Goal: Information Seeking & Learning: Learn about a topic

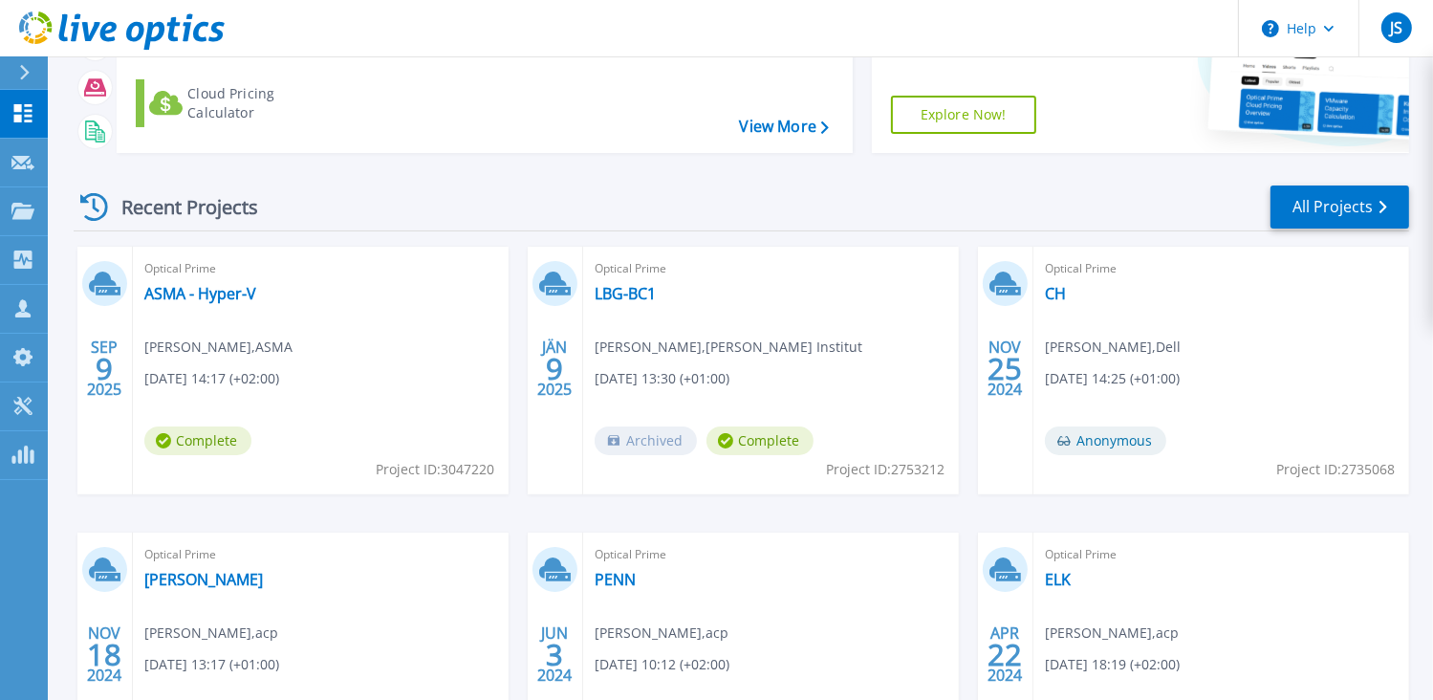
scroll to position [191, 0]
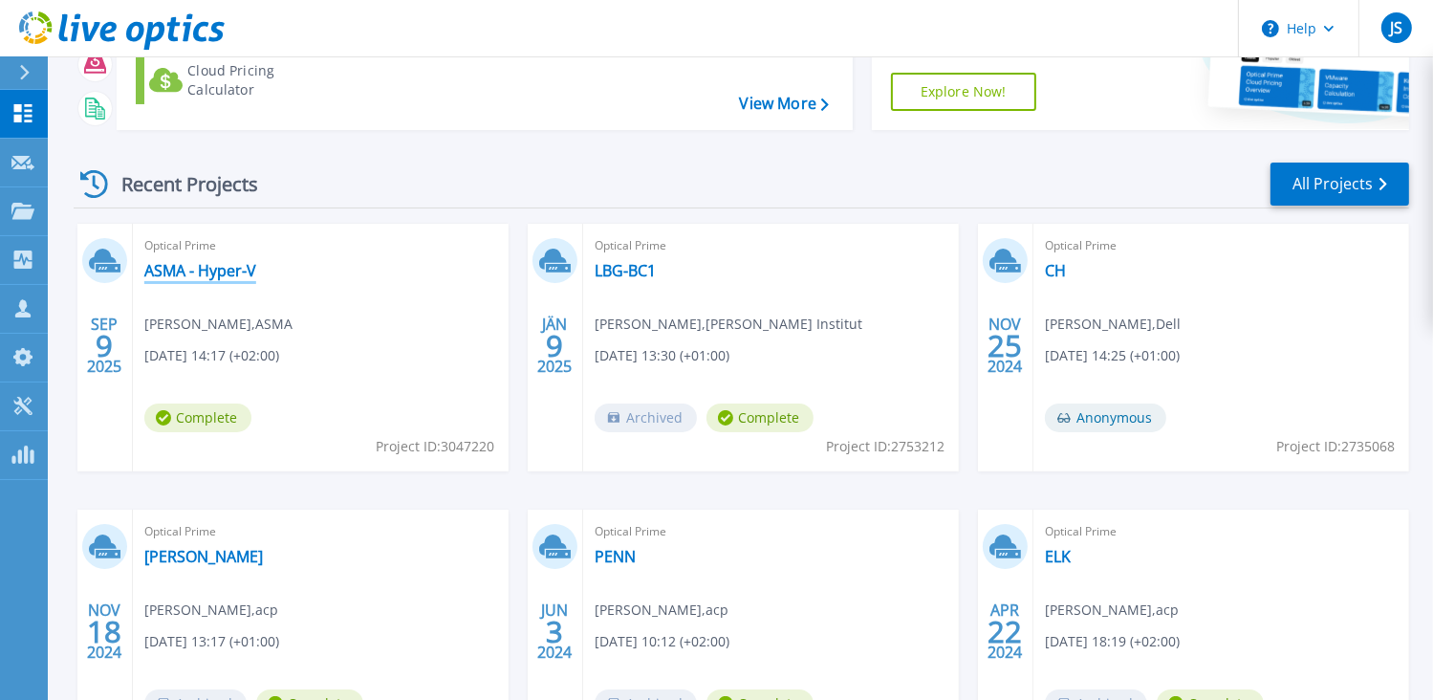
click at [207, 273] on link "ASMA - Hyper-V" at bounding box center [200, 270] width 112 height 19
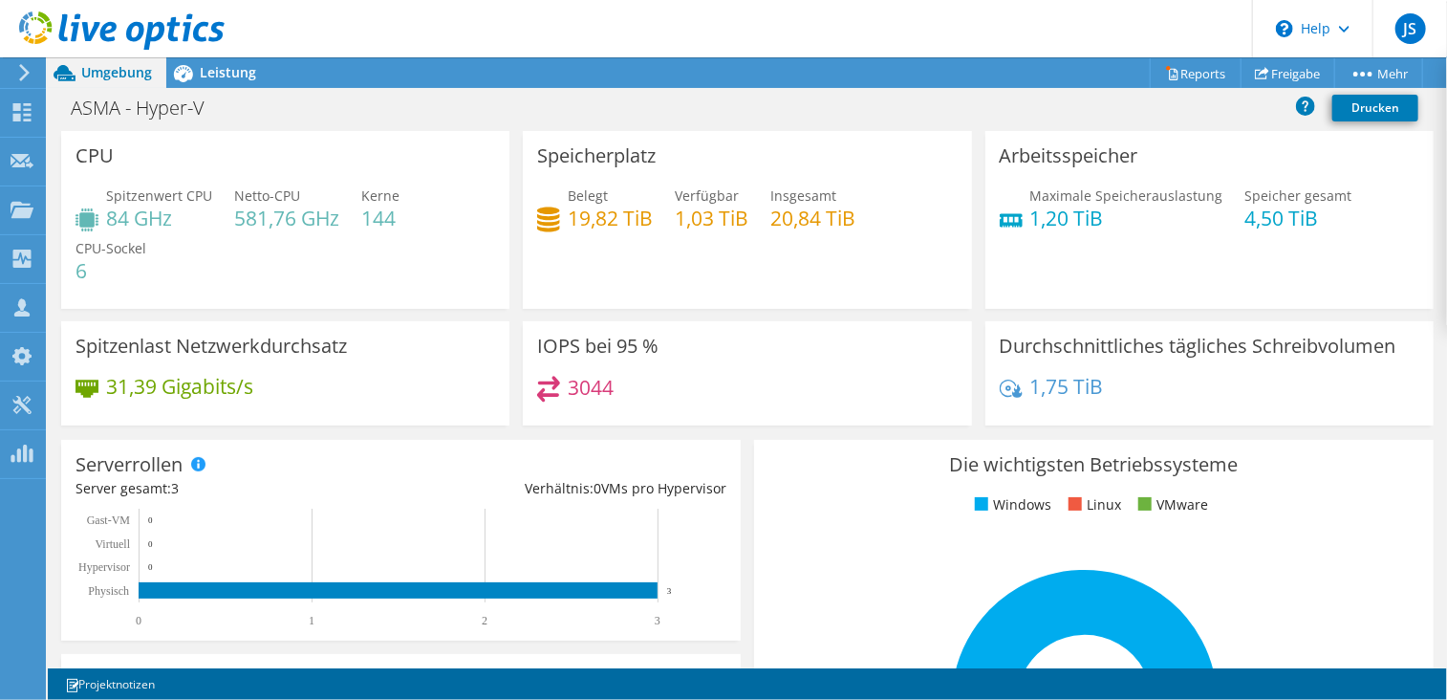
click at [98, 248] on span "CPU-Sockel" at bounding box center [111, 248] width 71 height 18
click at [111, 207] on h4 "84 GHz" at bounding box center [159, 217] width 106 height 21
click at [207, 80] on span "Leistung" at bounding box center [228, 72] width 56 height 18
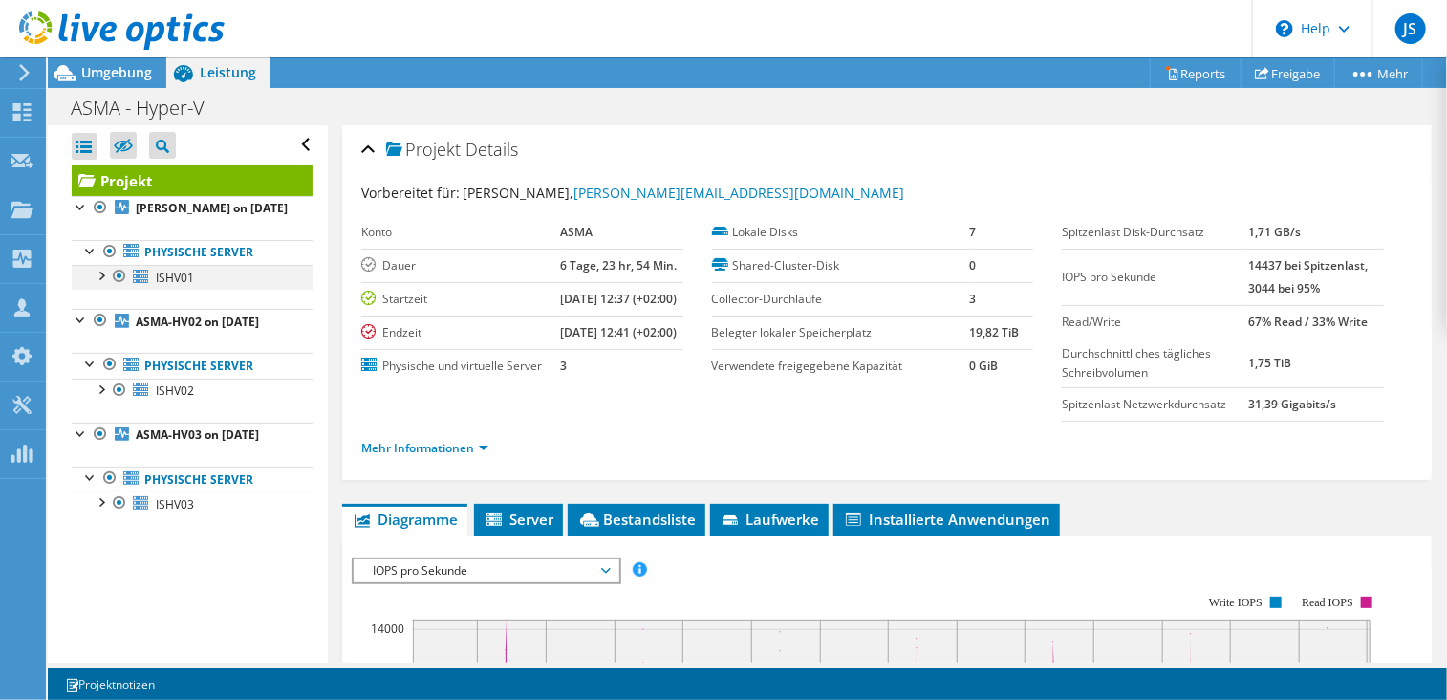
click at [99, 271] on div at bounding box center [100, 274] width 19 height 19
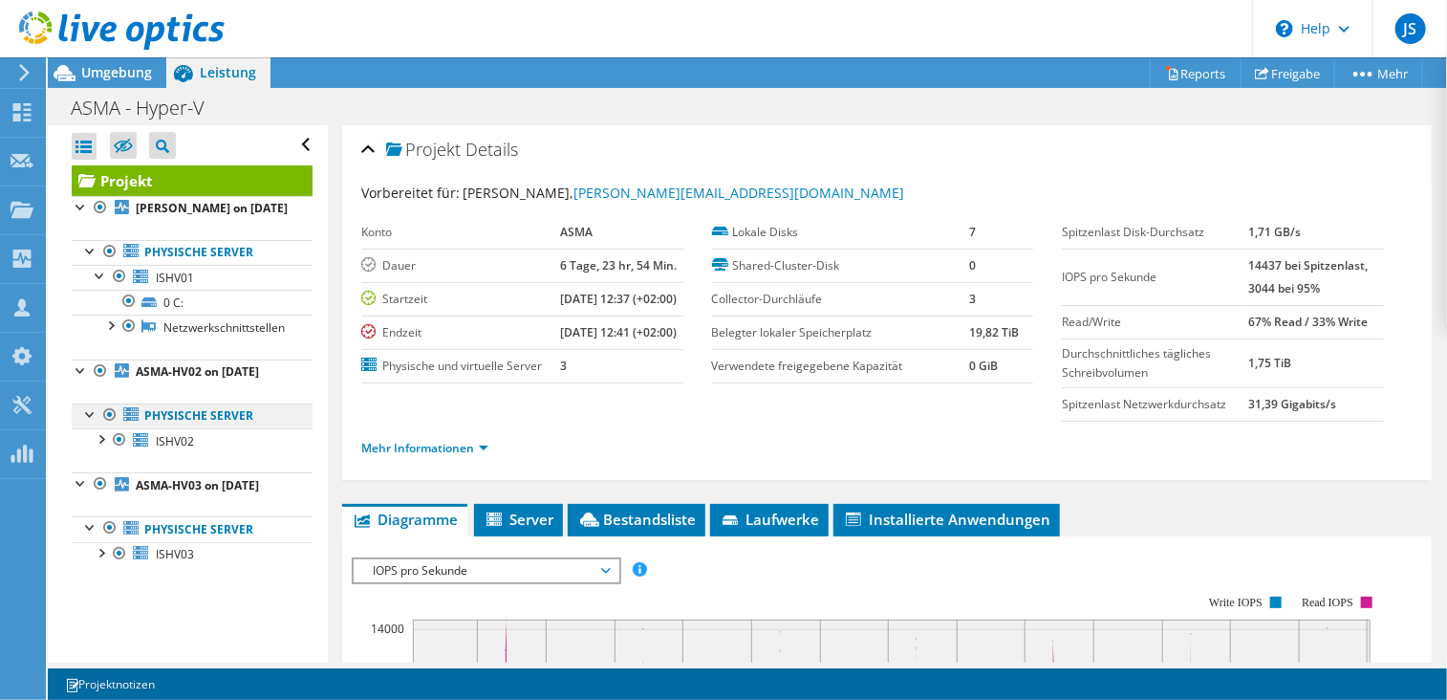
click at [90, 418] on div at bounding box center [90, 412] width 19 height 19
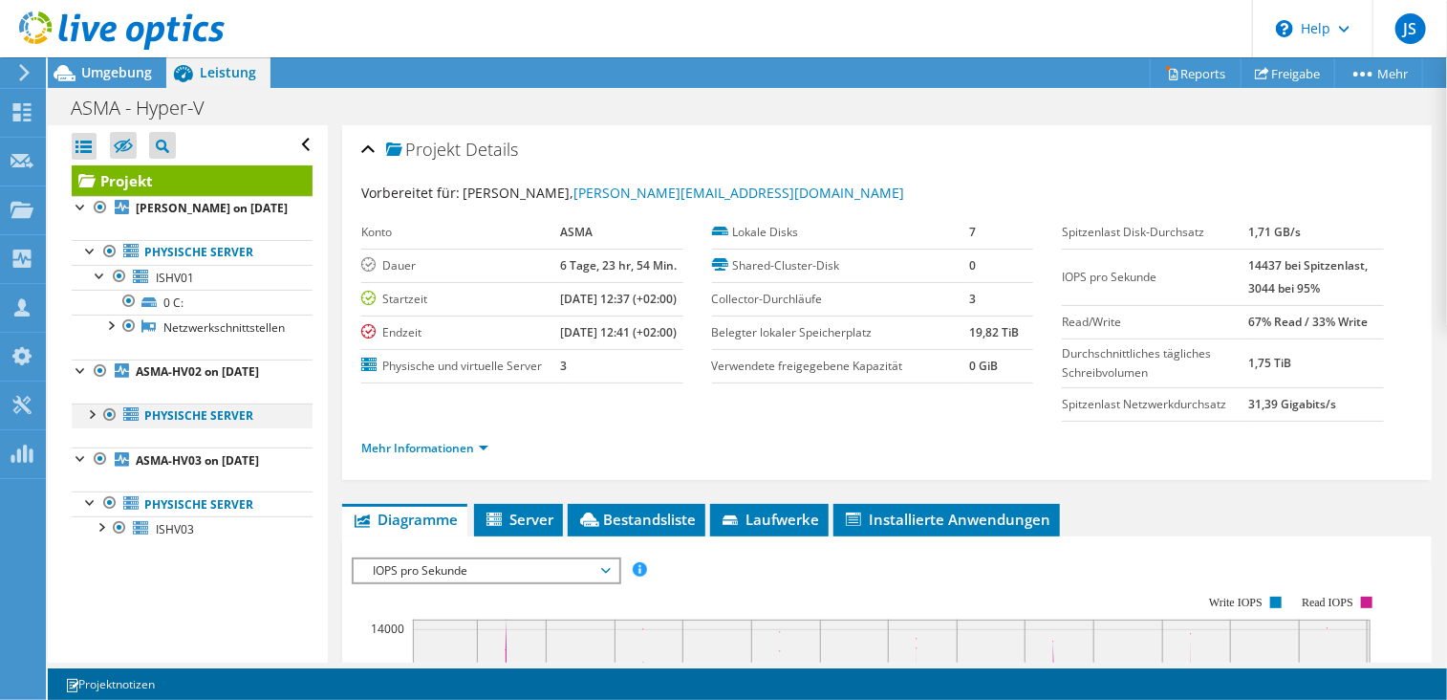
click at [89, 412] on div at bounding box center [90, 412] width 19 height 19
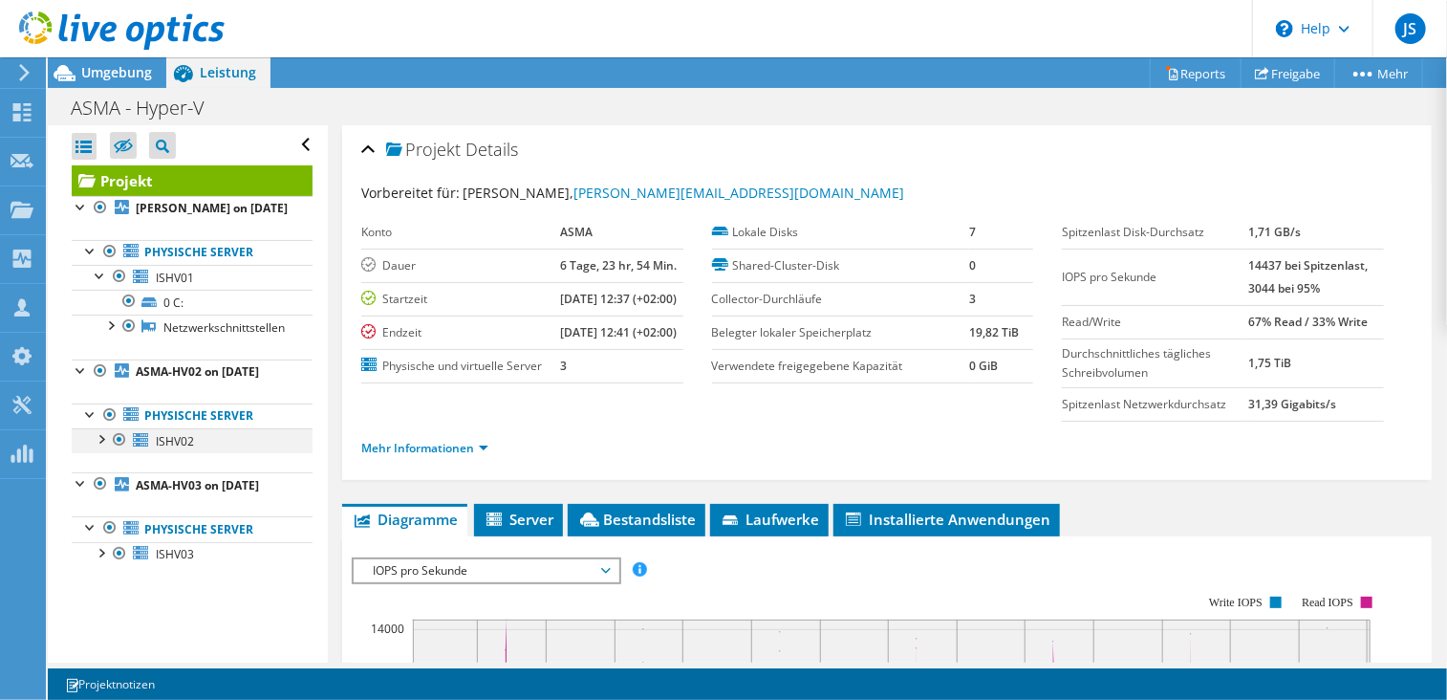
click at [99, 441] on div at bounding box center [100, 437] width 19 height 19
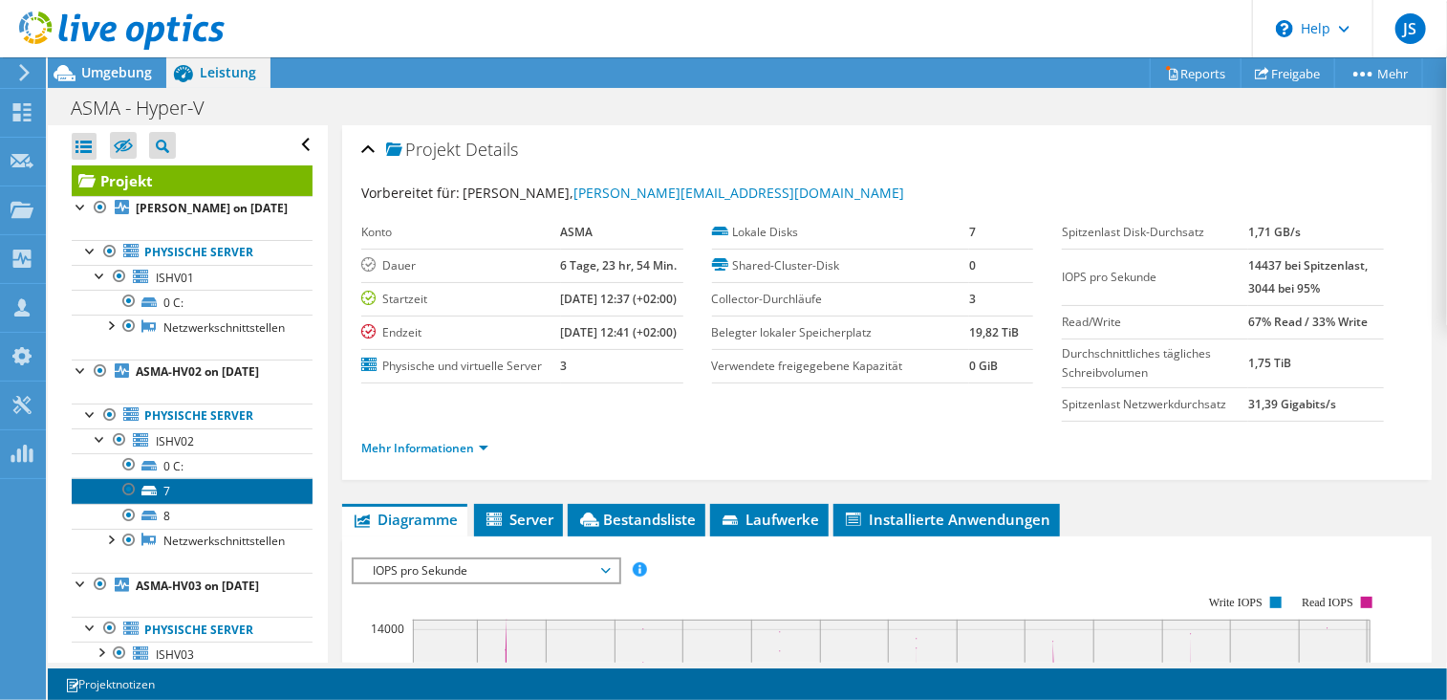
click at [151, 494] on link "7" at bounding box center [192, 490] width 241 height 25
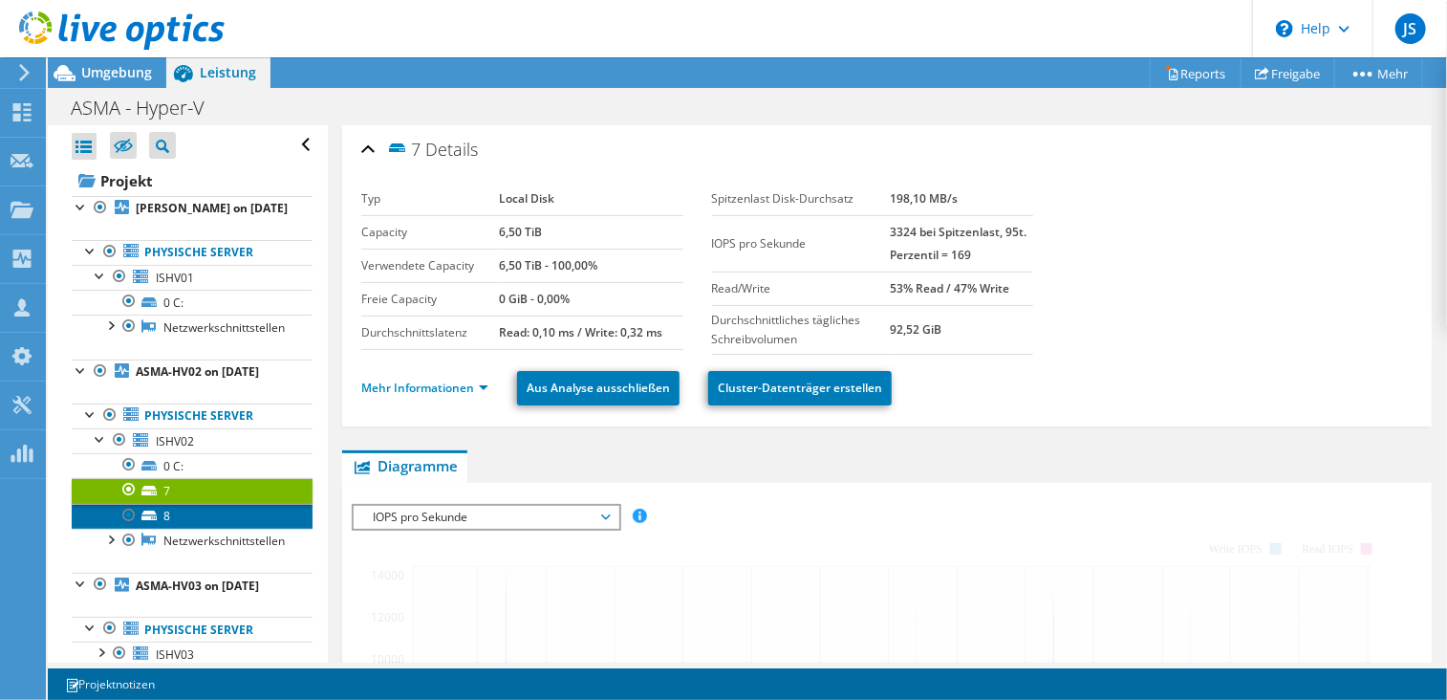
click at [165, 513] on link "8" at bounding box center [192, 516] width 241 height 25
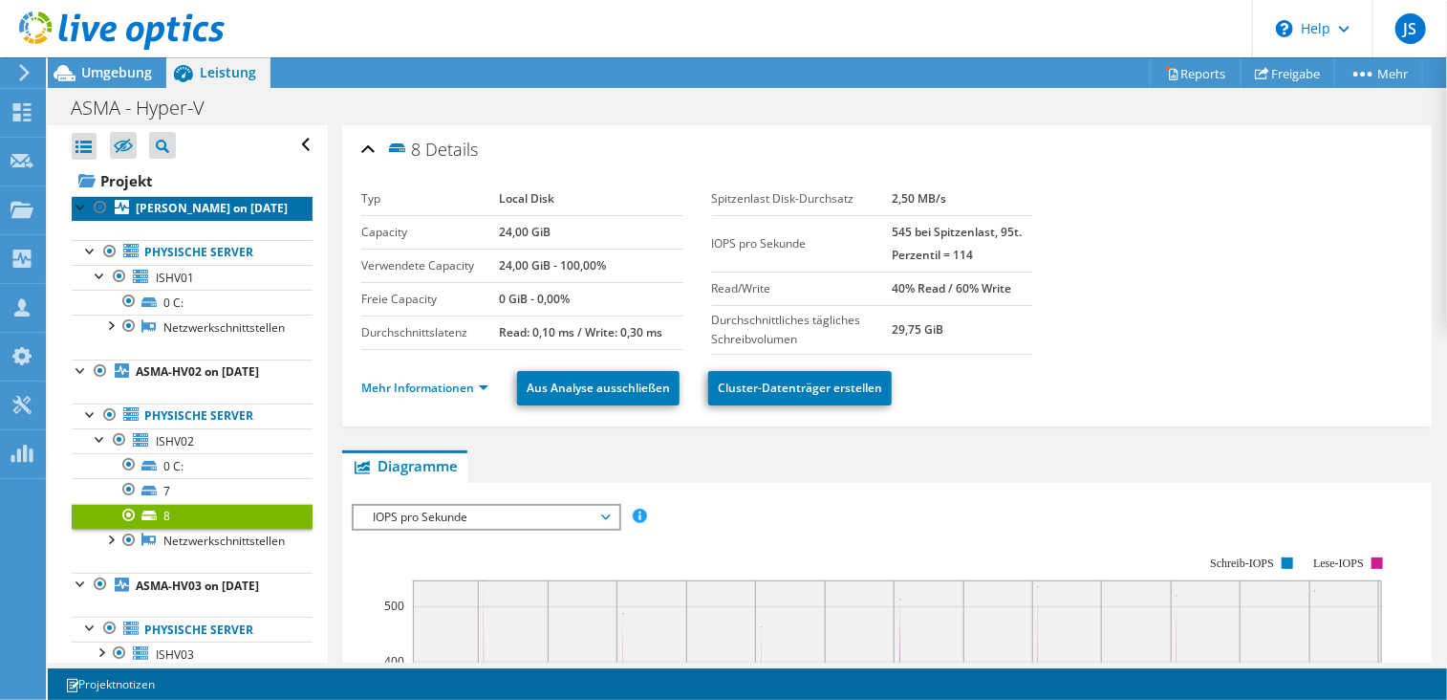
click at [166, 214] on b "[PERSON_NAME] on [DATE]" at bounding box center [212, 208] width 152 height 16
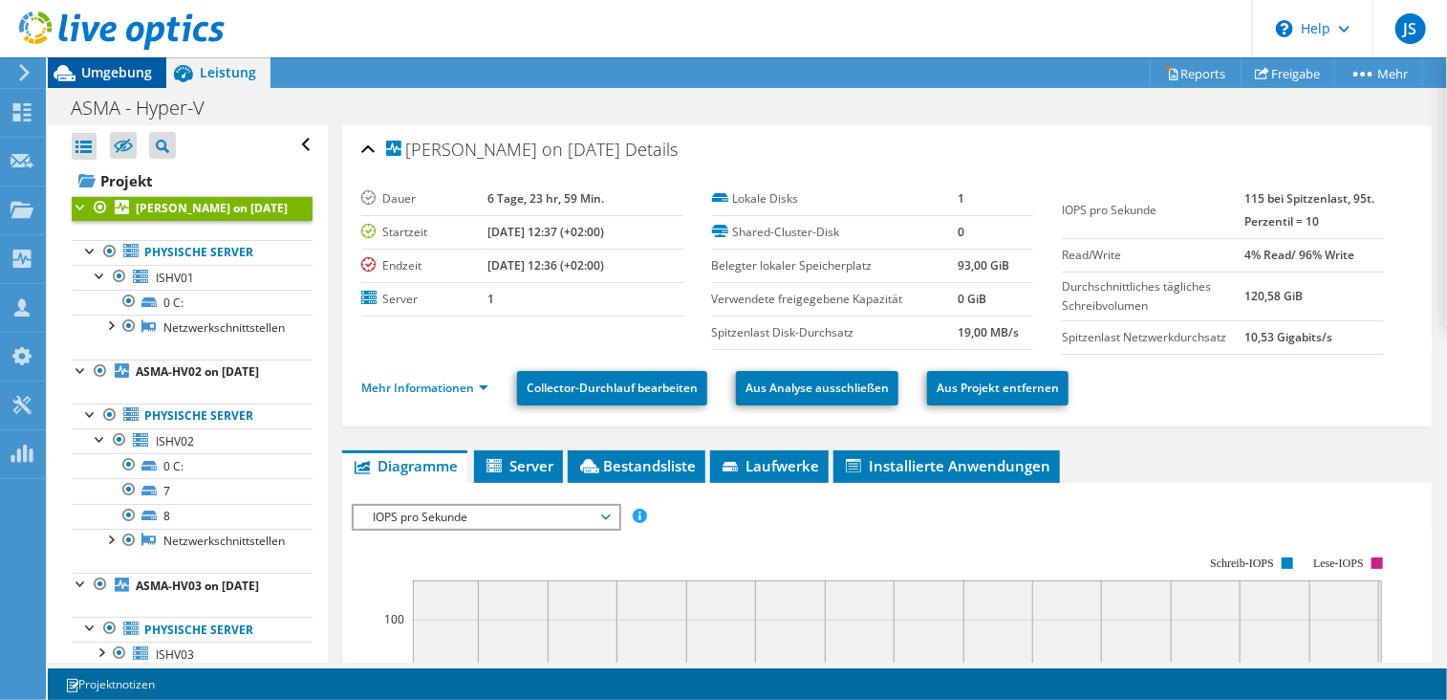
click at [106, 79] on span "Umgebung" at bounding box center [116, 72] width 71 height 18
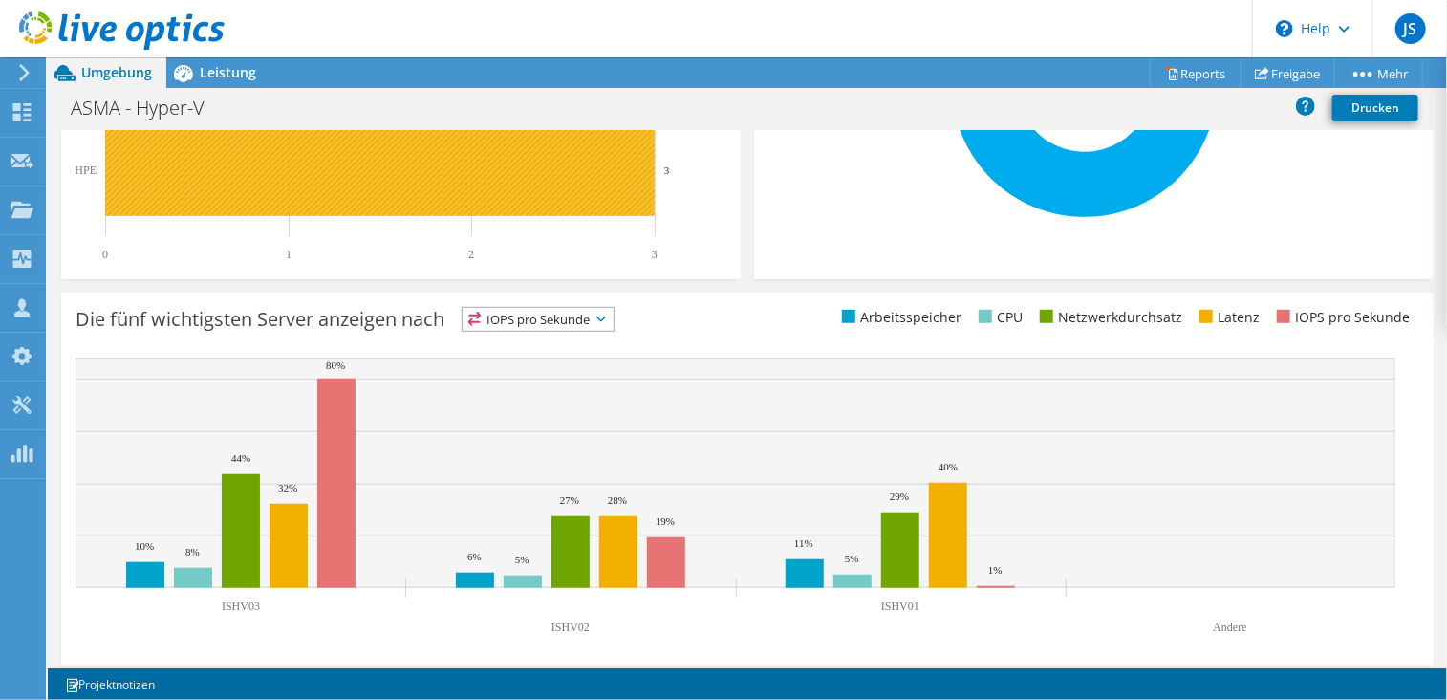
scroll to position [627, 0]
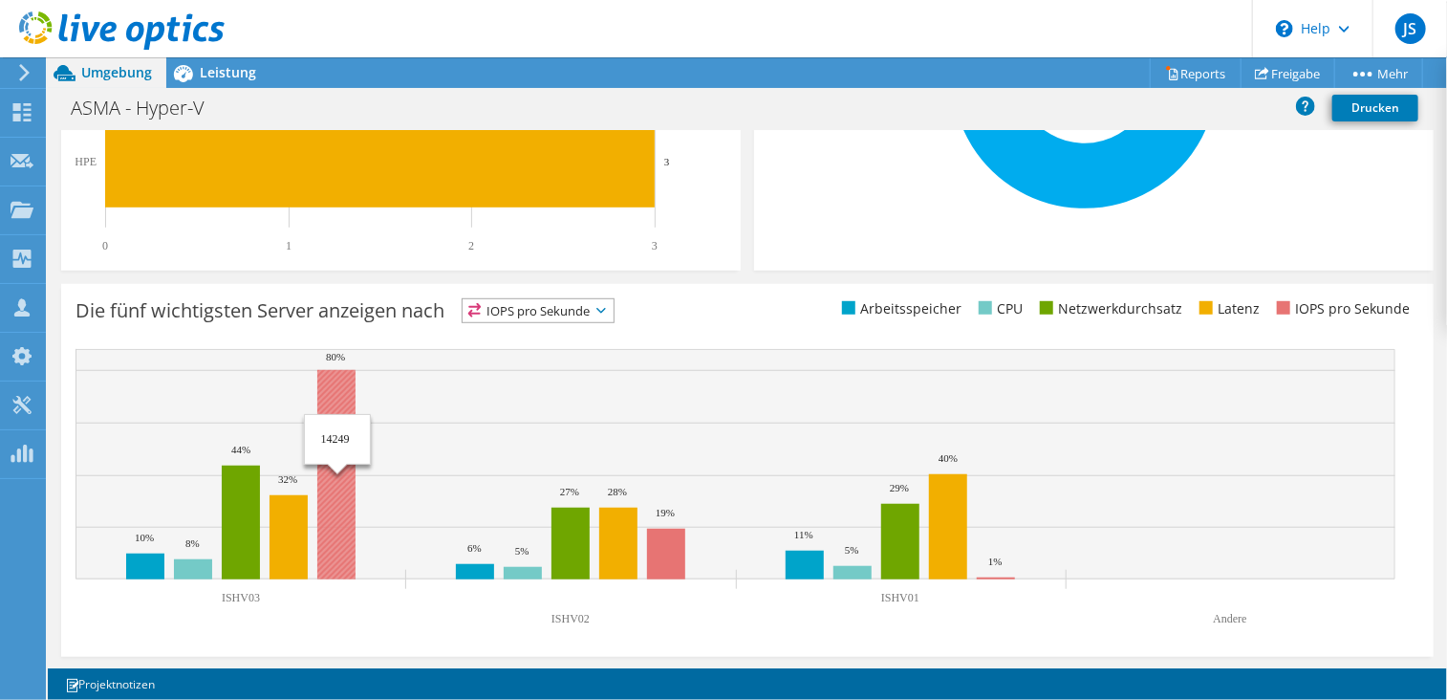
click at [336, 514] on rect at bounding box center [336, 474] width 38 height 209
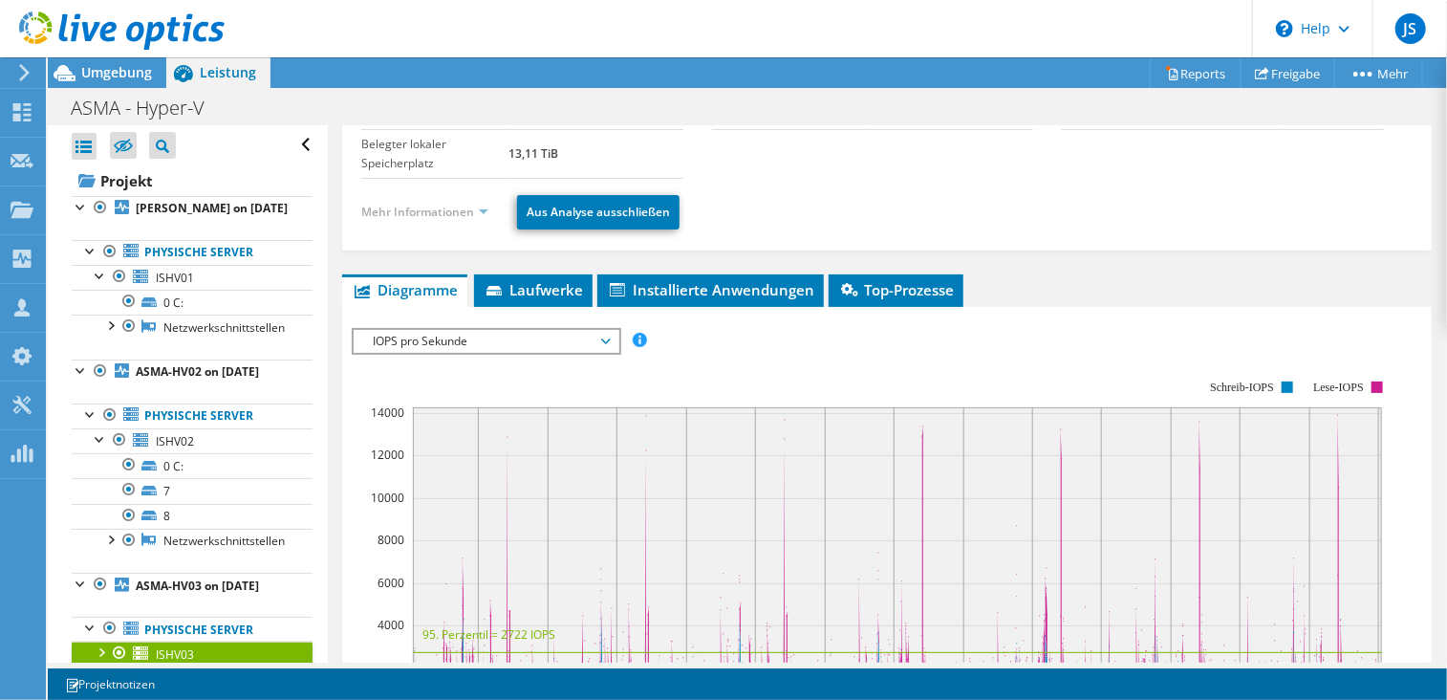
scroll to position [43, 0]
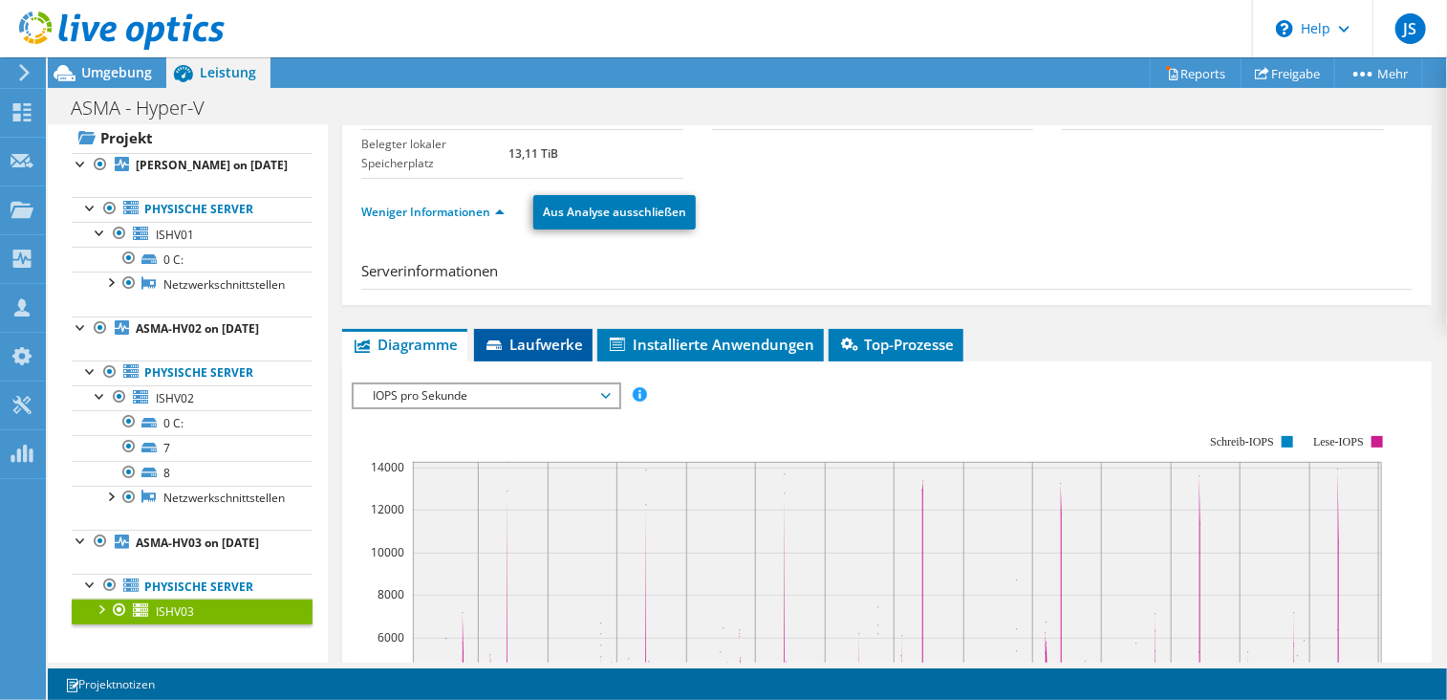
click at [565, 278] on h3 "Serverinformationen" at bounding box center [887, 275] width 1052 height 30
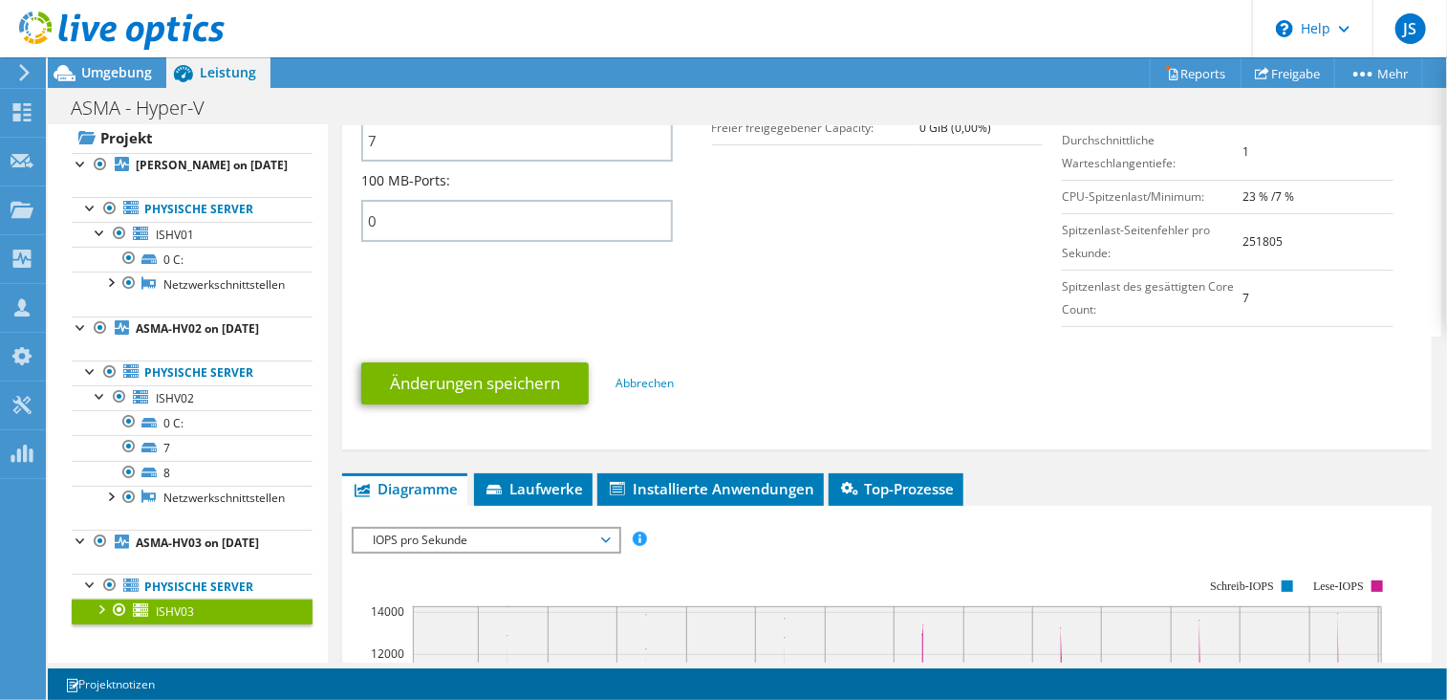
scroll to position [956, 0]
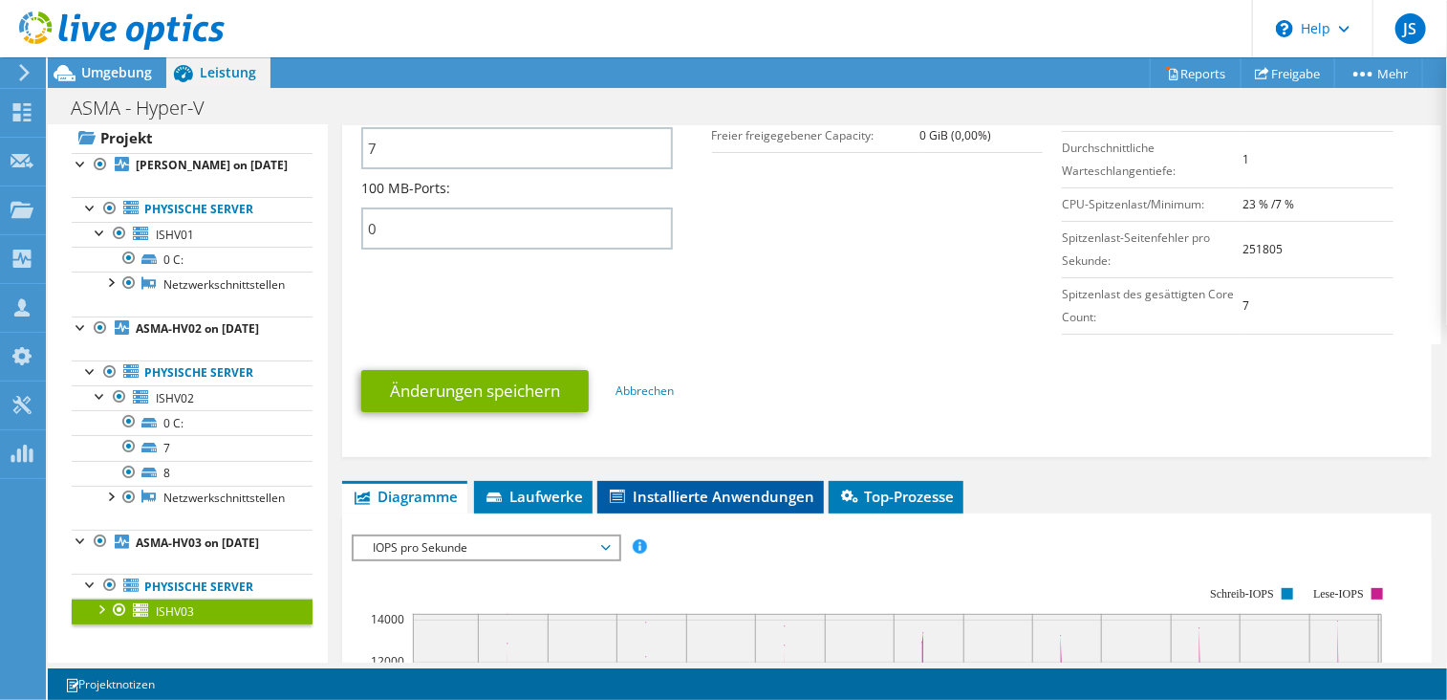
click at [662, 487] on span "Installierte Anwendungen" at bounding box center [710, 496] width 207 height 19
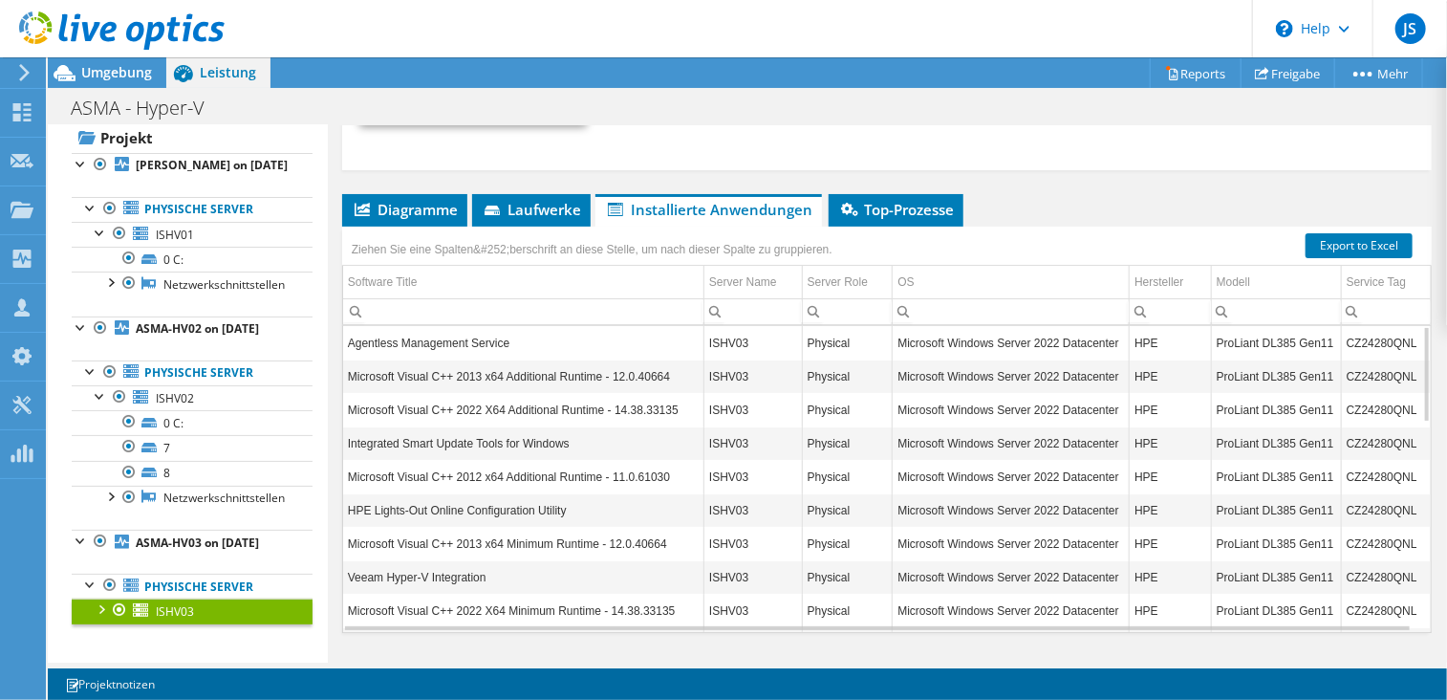
scroll to position [1052, 0]
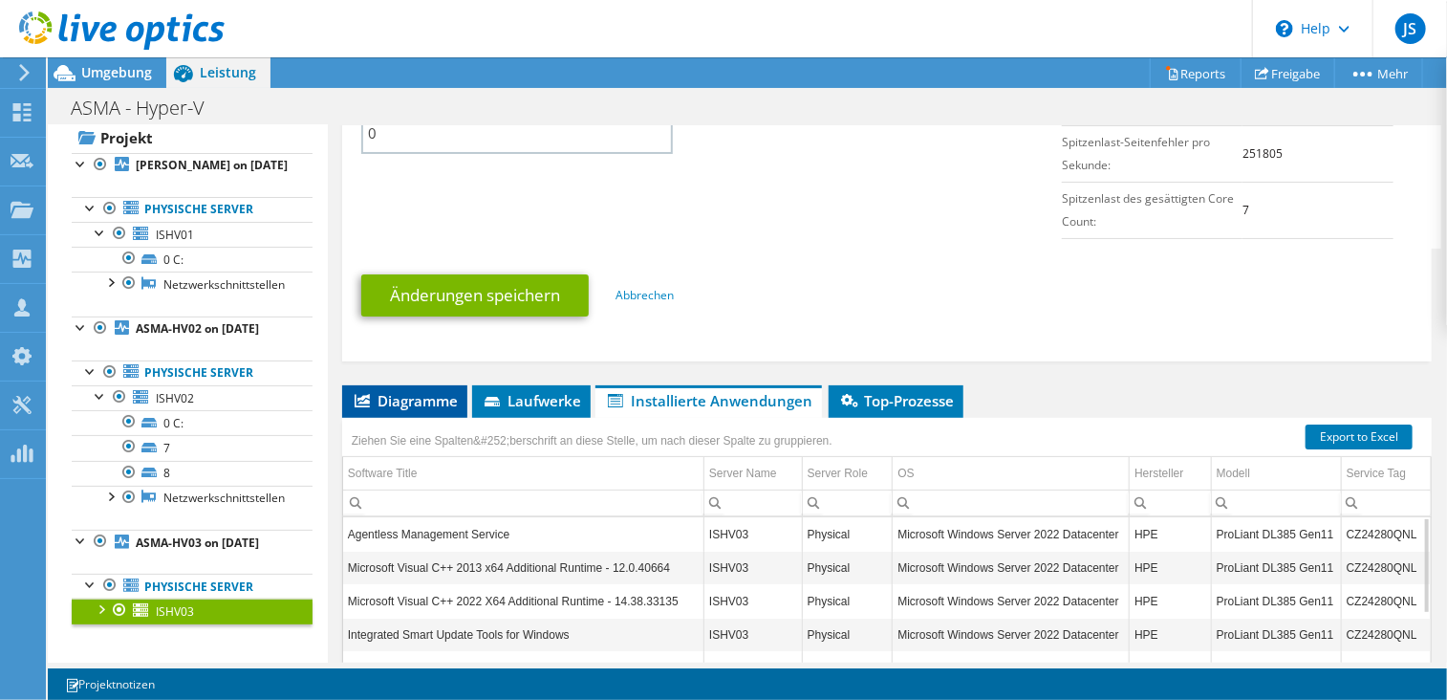
click at [436, 391] on span "Diagramme" at bounding box center [405, 400] width 106 height 19
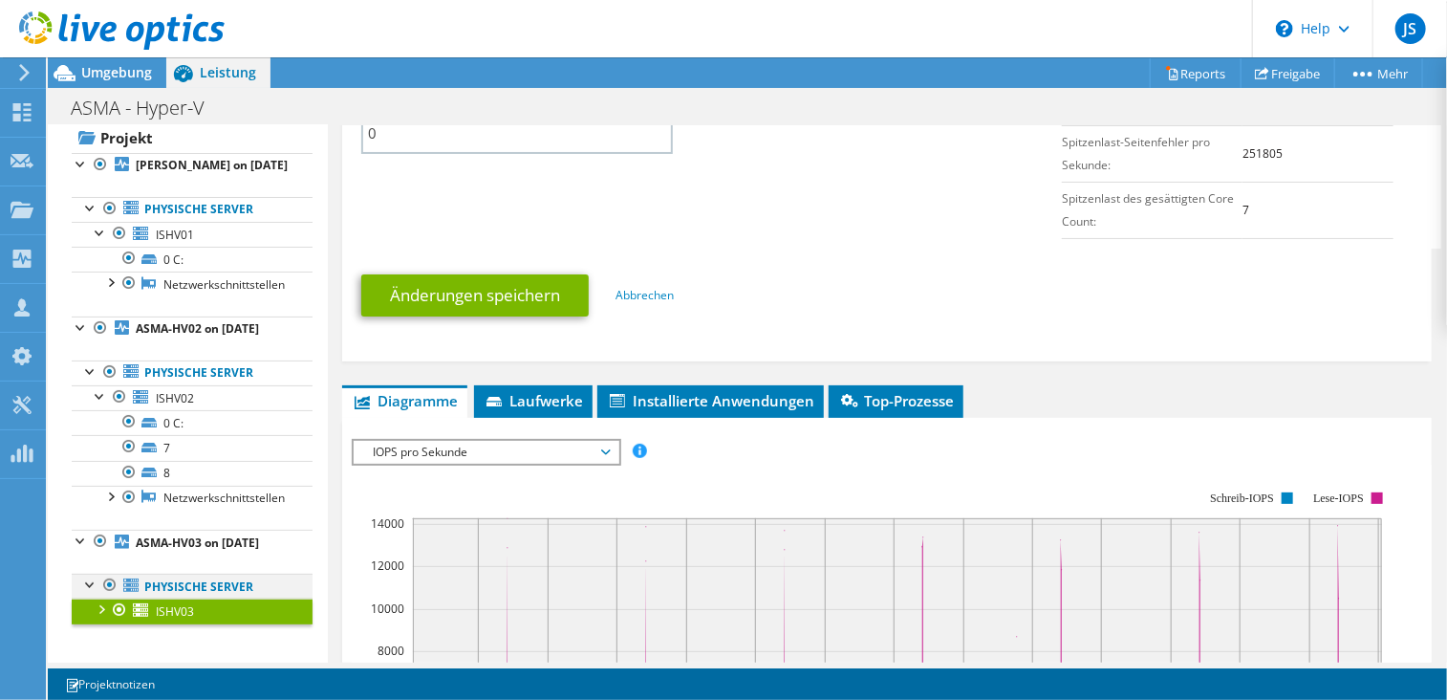
click at [87, 580] on div at bounding box center [90, 583] width 19 height 19
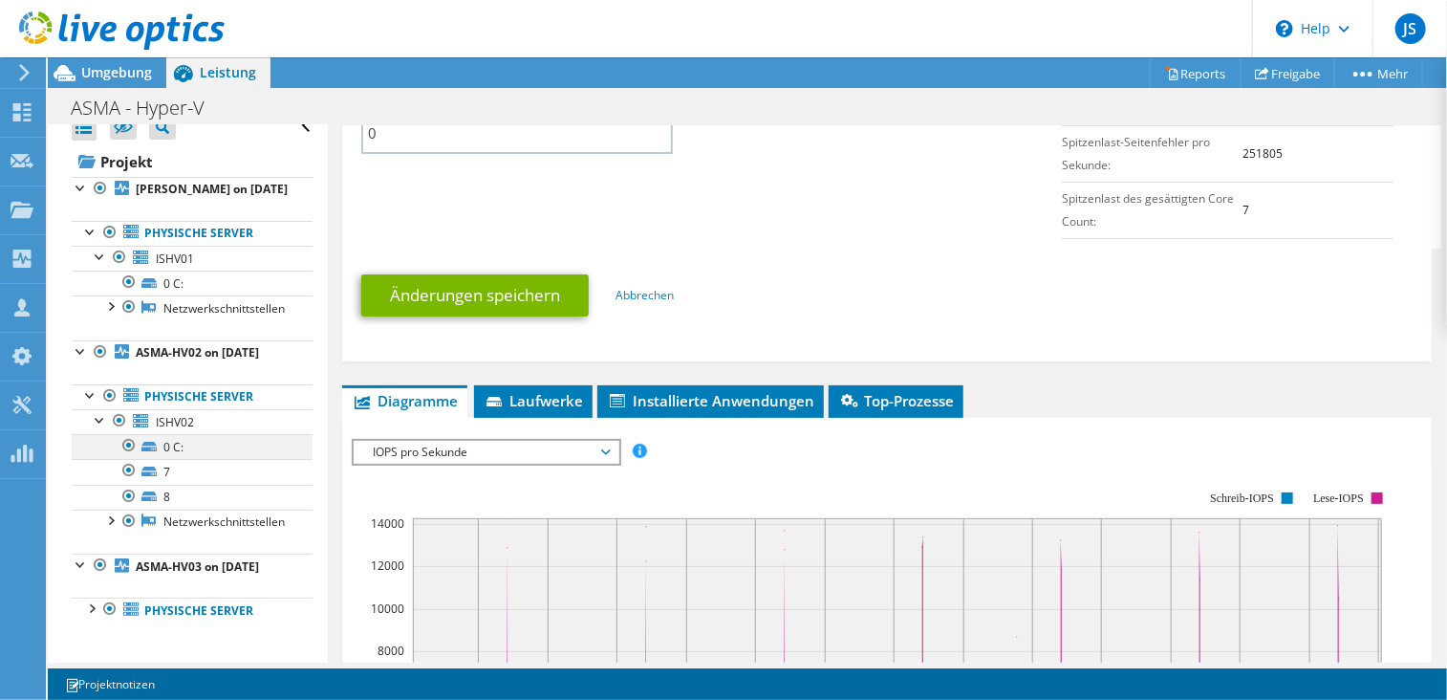
scroll to position [0, 0]
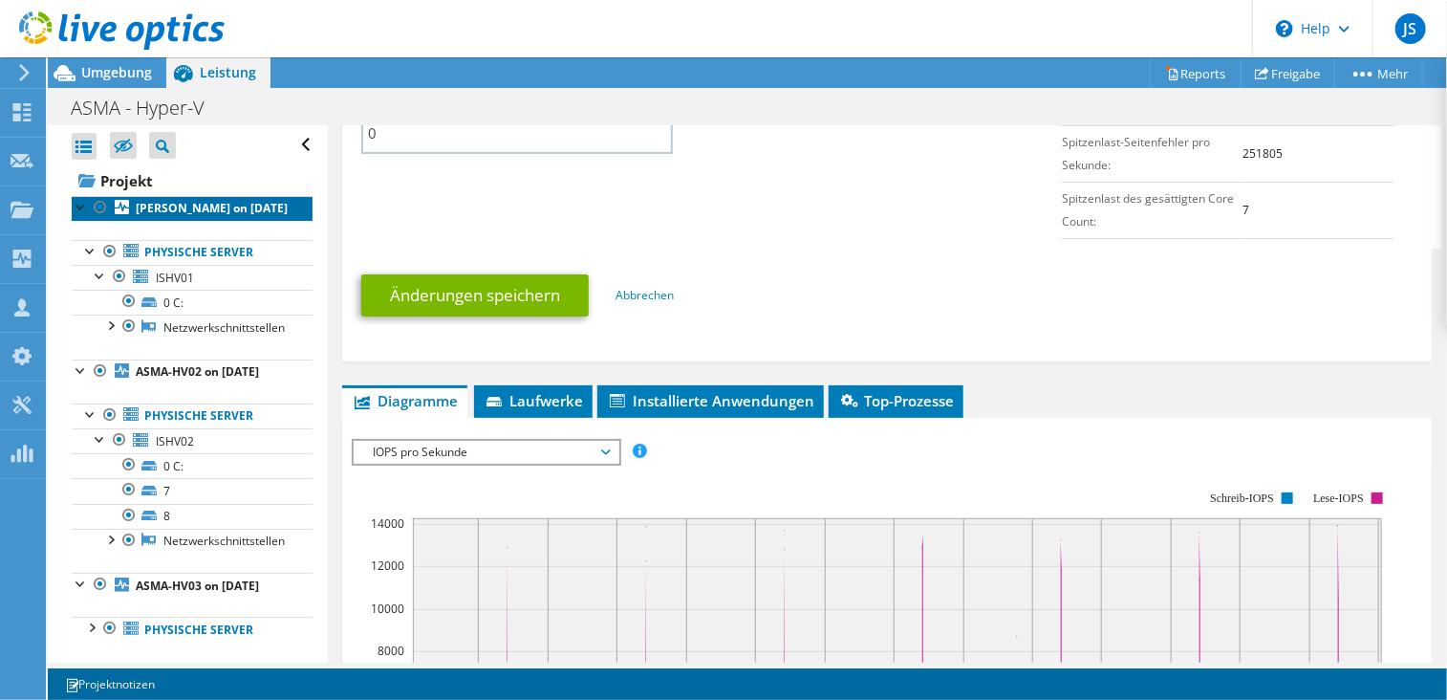
click at [181, 207] on b "[PERSON_NAME] on [DATE]" at bounding box center [212, 208] width 152 height 16
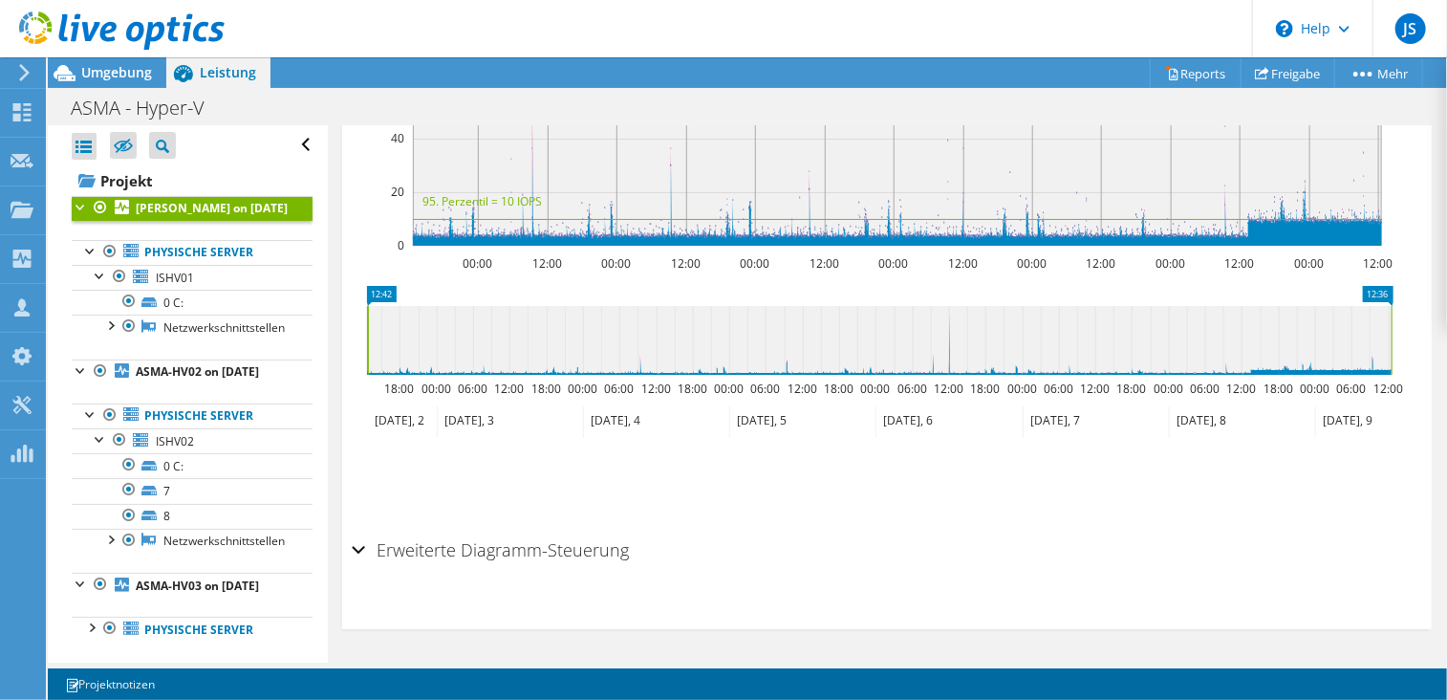
scroll to position [636, 0]
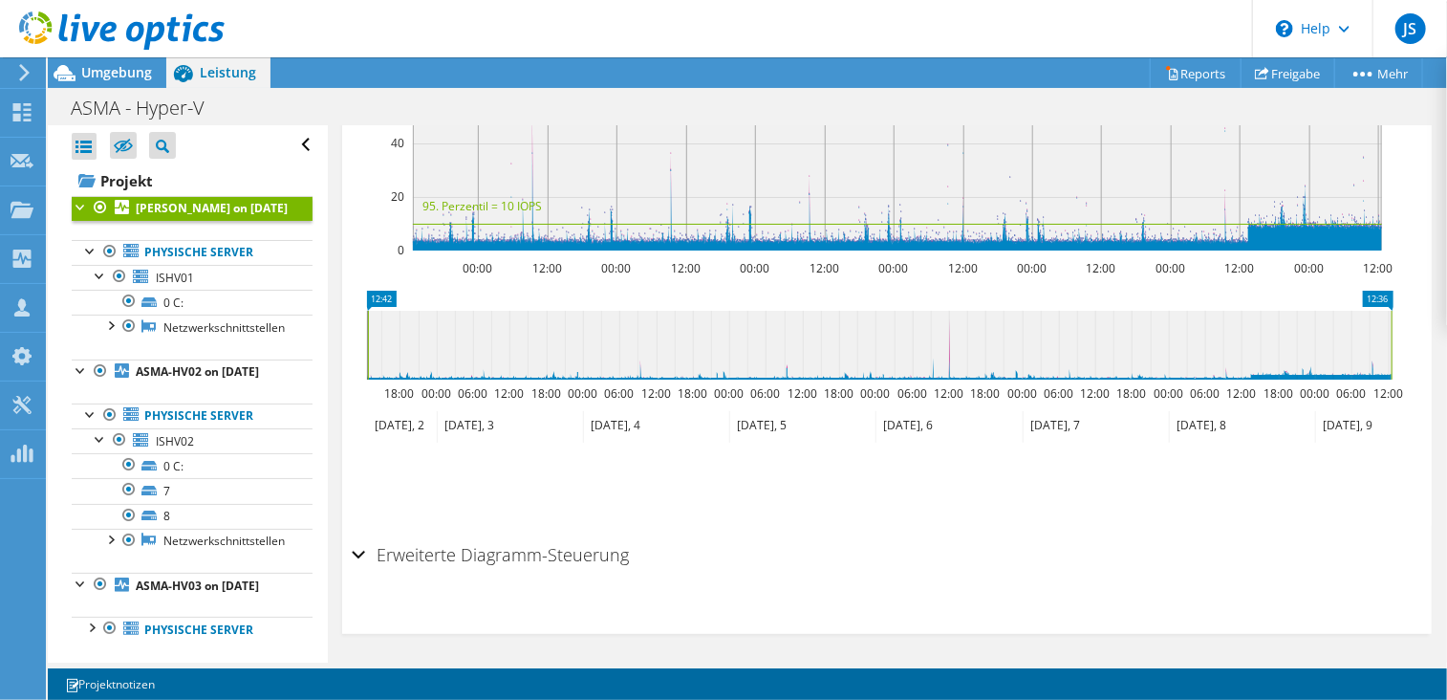
click at [354, 552] on div "Erweiterte Diagramm-Steuerung" at bounding box center [887, 555] width 1071 height 41
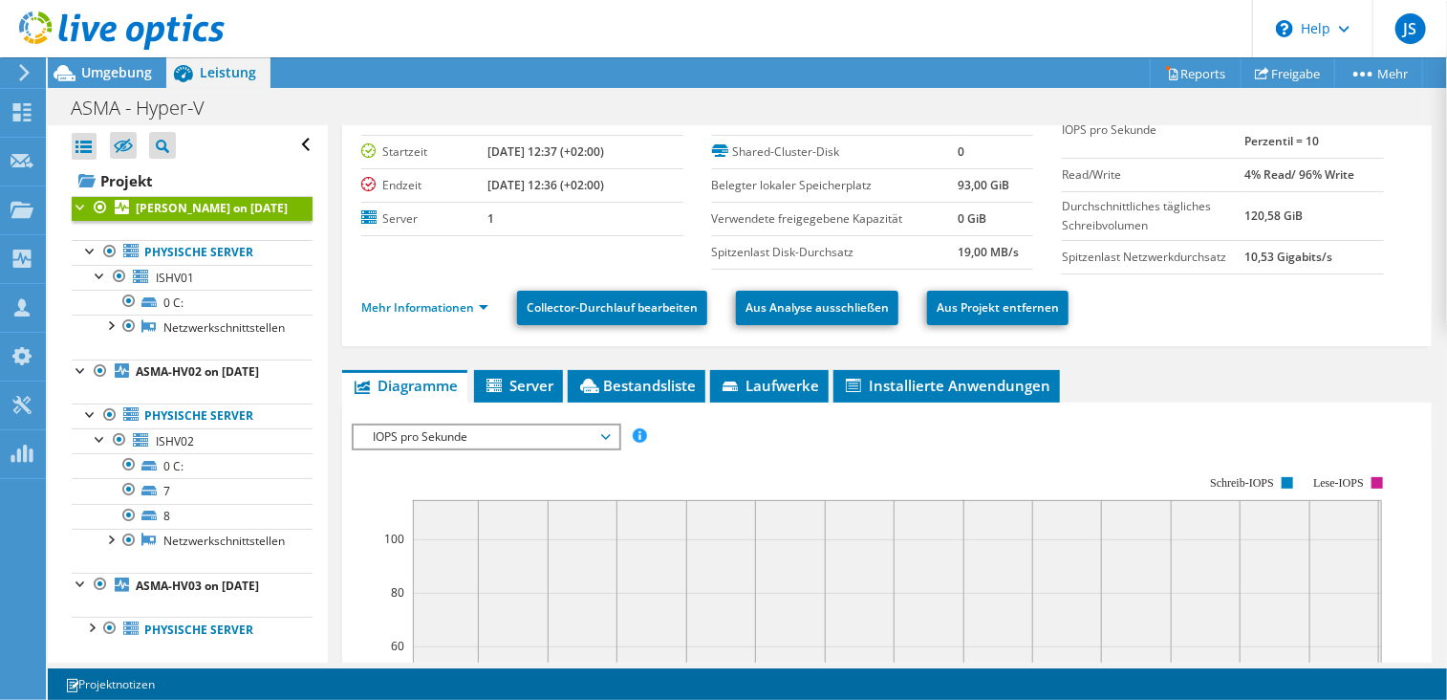
scroll to position [0, 0]
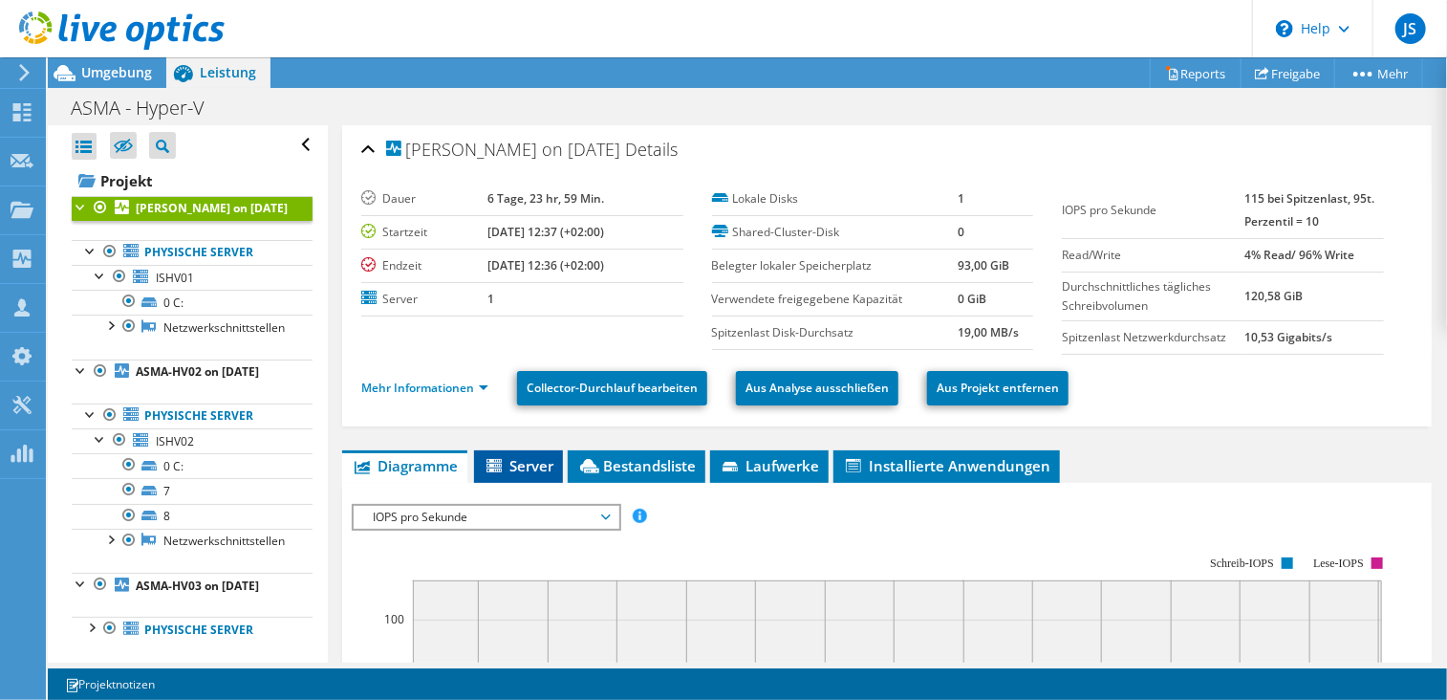
click at [497, 468] on icon at bounding box center [494, 465] width 15 height 13
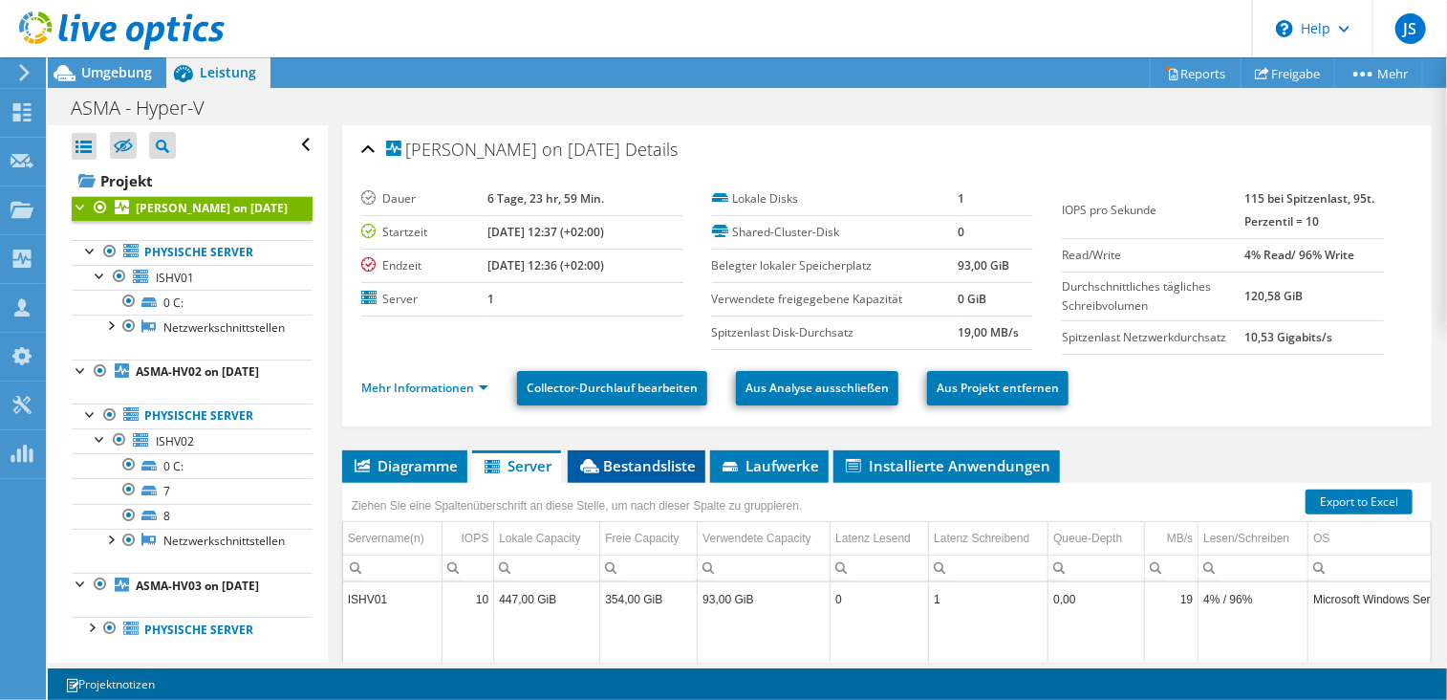
click at [664, 461] on span "Bestandsliste" at bounding box center [636, 465] width 119 height 19
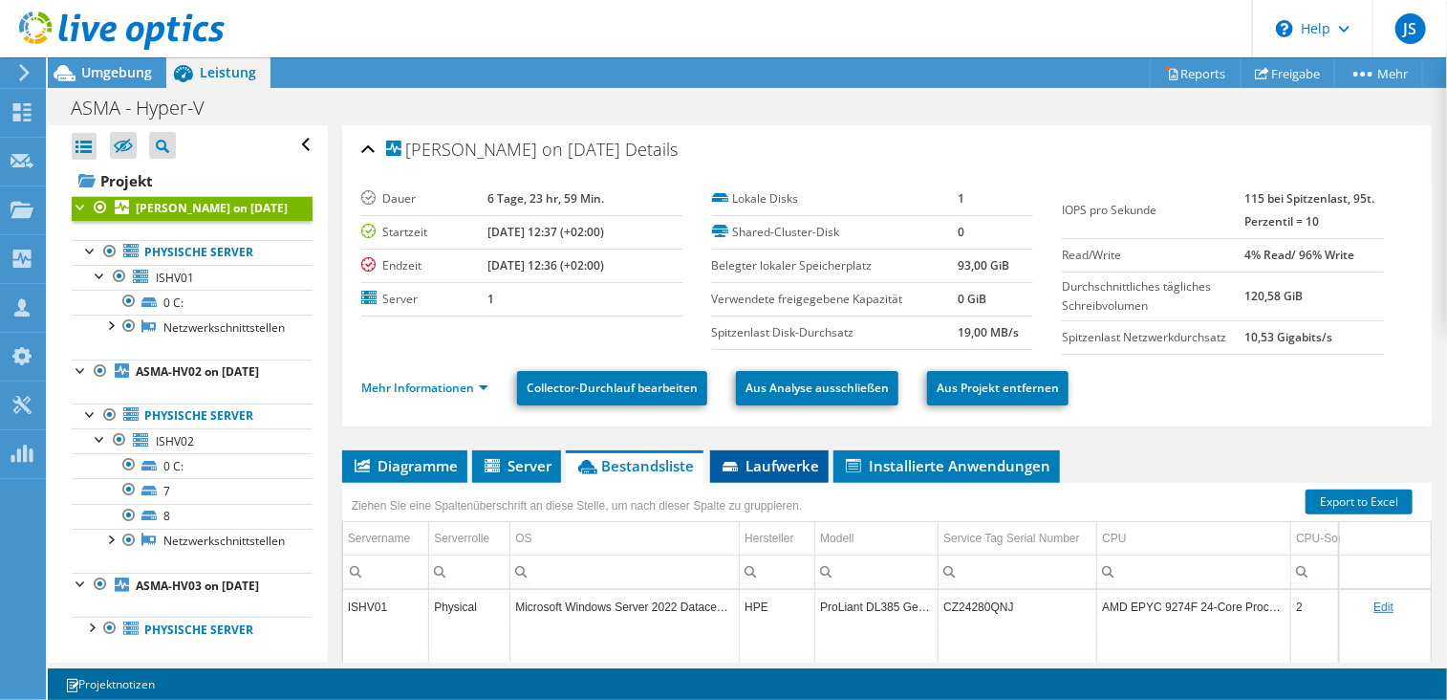
click at [753, 456] on span "Laufwerke" at bounding box center [769, 465] width 99 height 19
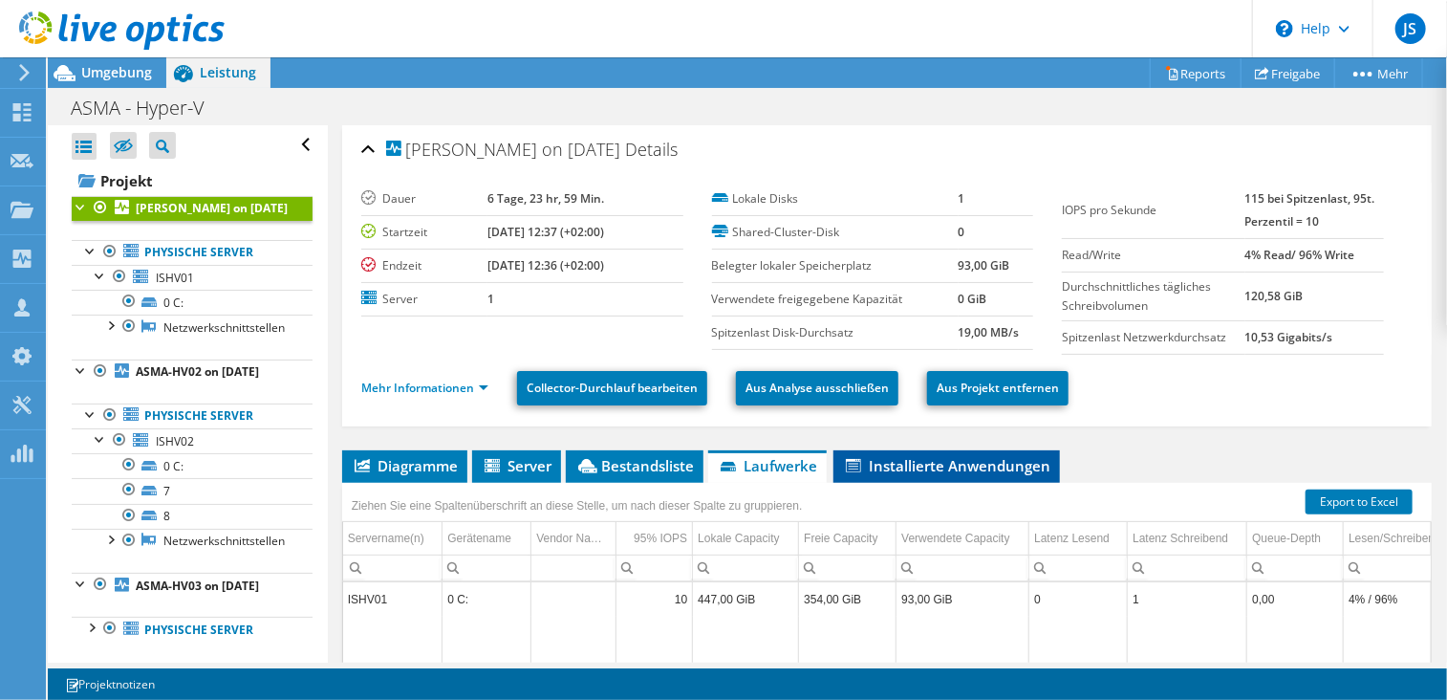
click at [909, 456] on span "Installierte Anwendungen" at bounding box center [946, 465] width 207 height 19
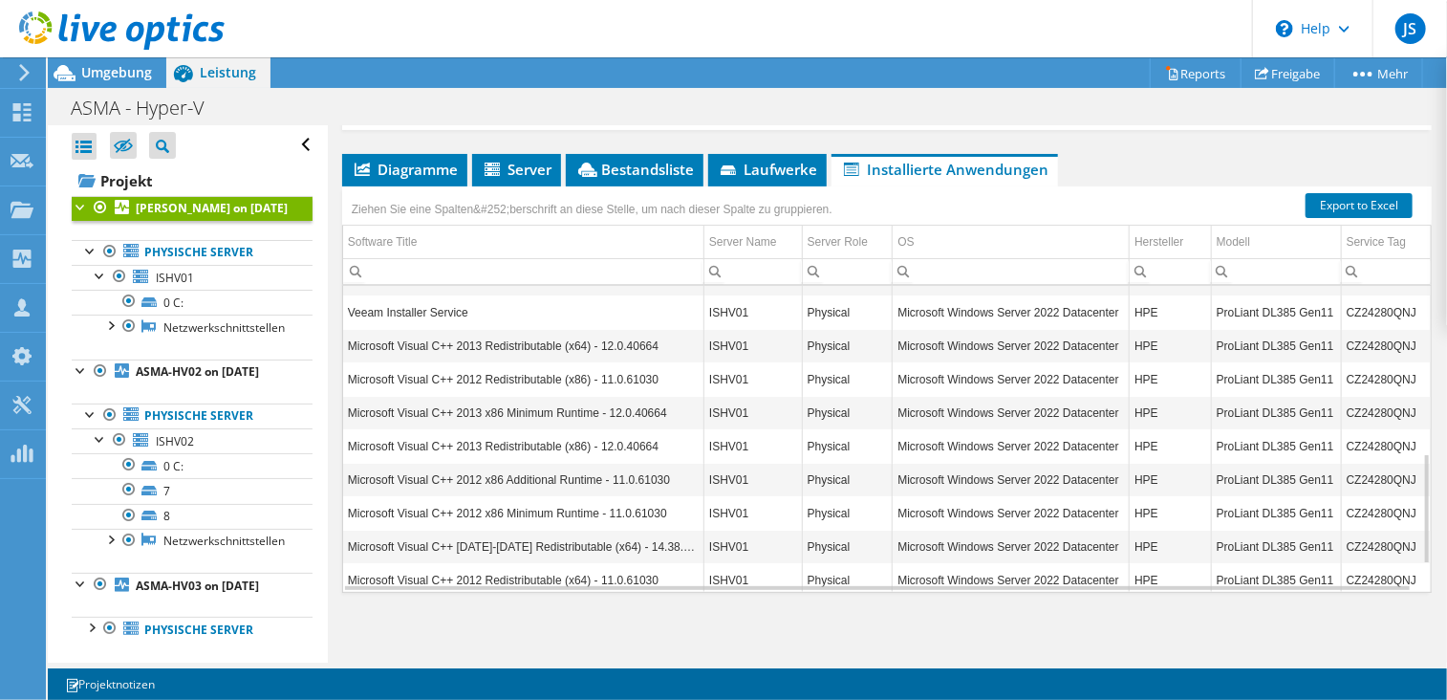
scroll to position [533, 0]
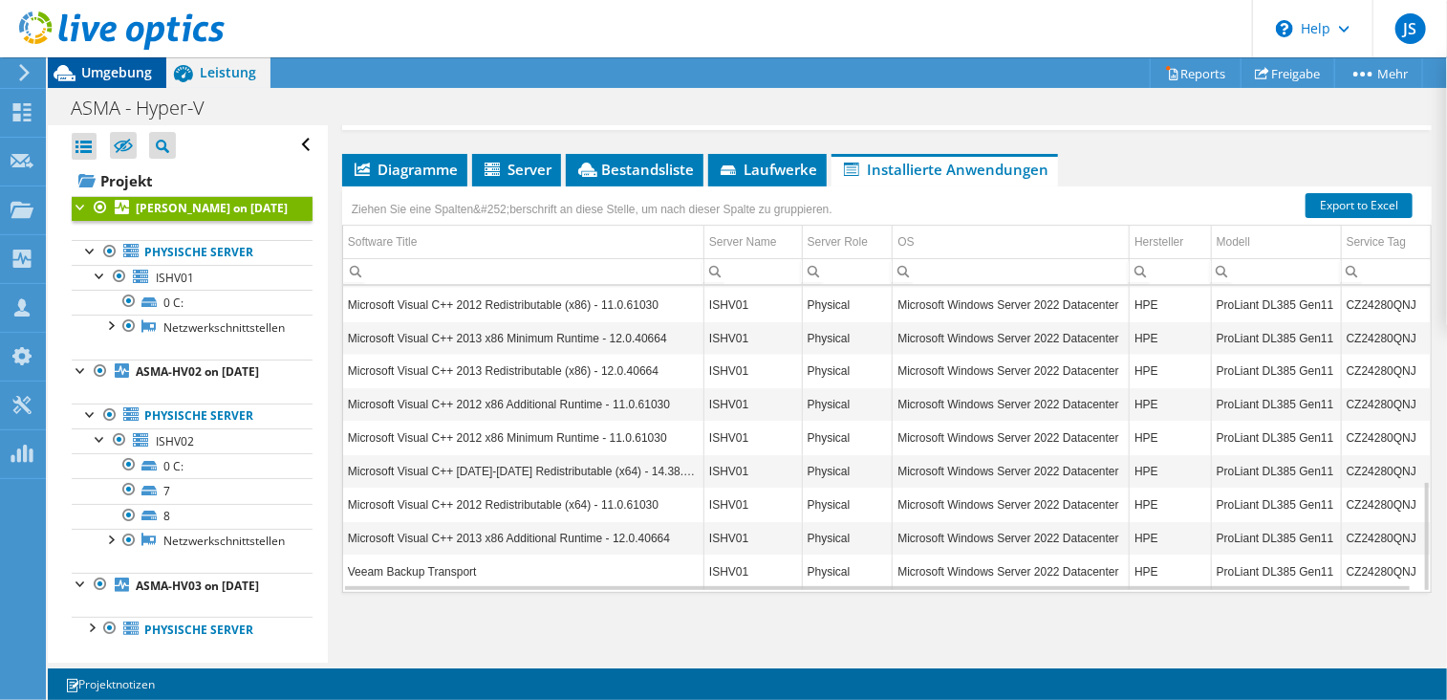
click at [110, 79] on span "Umgebung" at bounding box center [116, 72] width 71 height 18
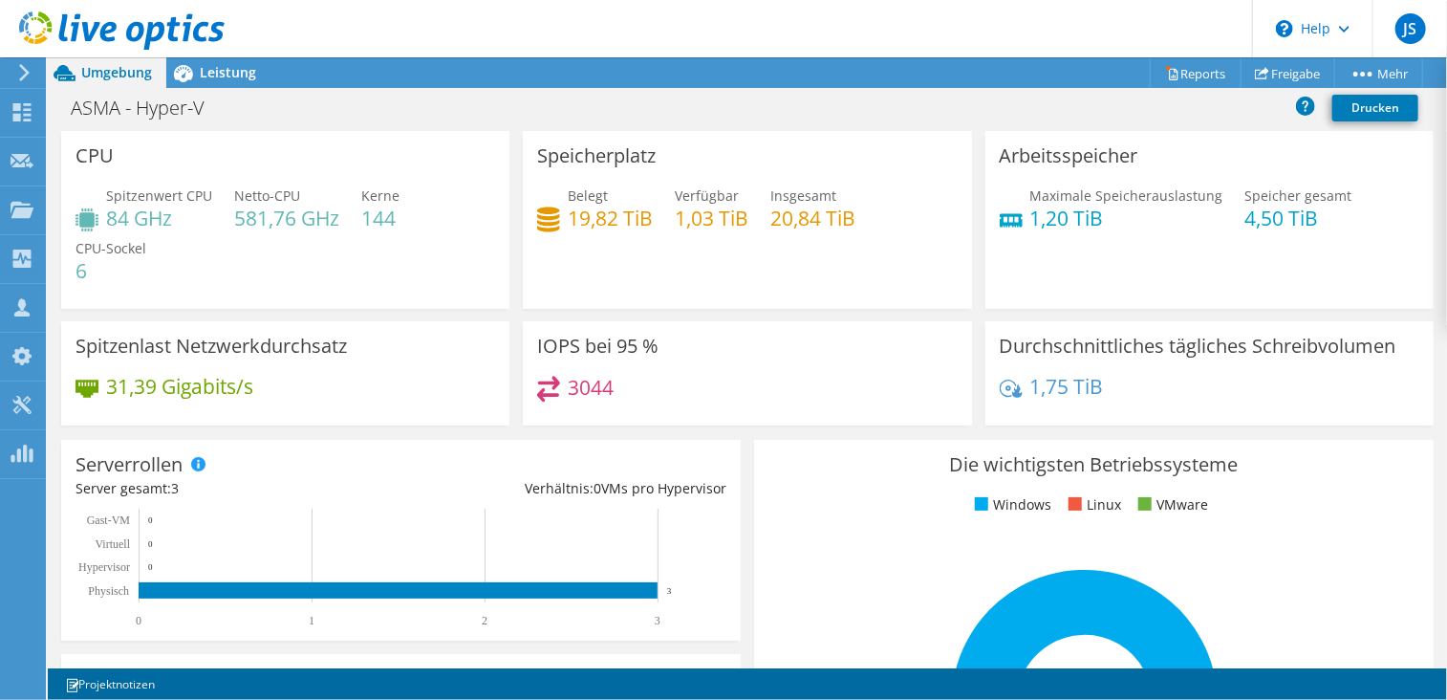
scroll to position [96, 0]
